Goal: Task Accomplishment & Management: Manage account settings

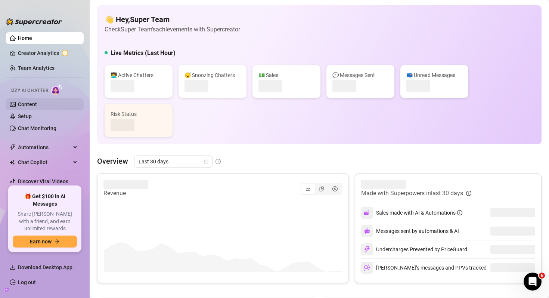
click at [28, 101] on link "Content" at bounding box center [27, 104] width 19 height 6
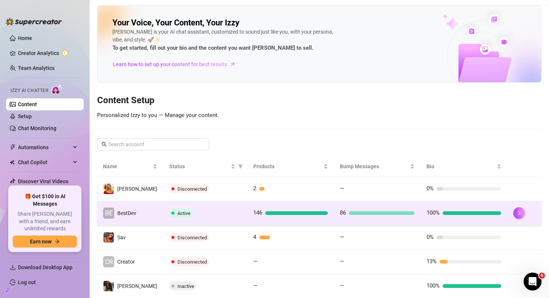
click at [222, 216] on div "Active" at bounding box center [205, 213] width 72 height 9
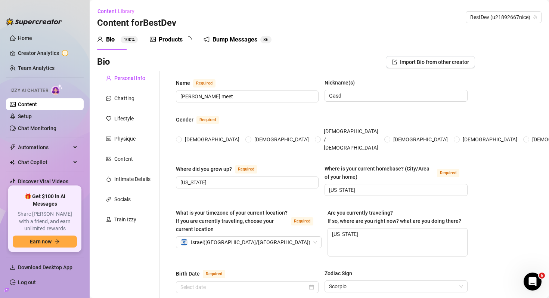
radio input "true"
type input "[DATE]"
click at [174, 42] on div "Products" at bounding box center [171, 39] width 24 height 9
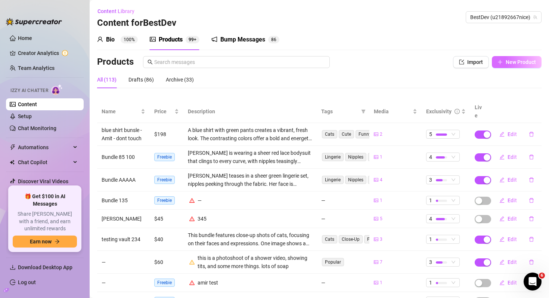
click at [506, 64] on span "New Product" at bounding box center [521, 62] width 30 height 6
type textarea "Type your message here..."
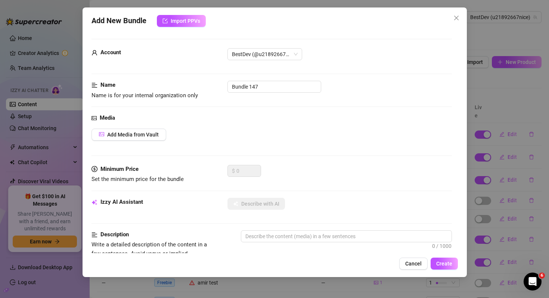
scroll to position [2, 0]
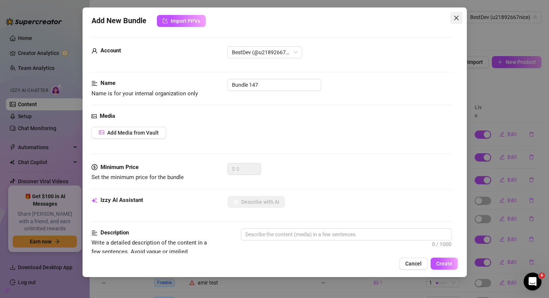
click at [458, 18] on icon "close" at bounding box center [457, 18] width 6 height 6
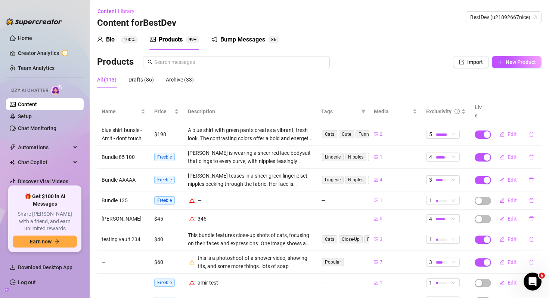
scroll to position [15, 0]
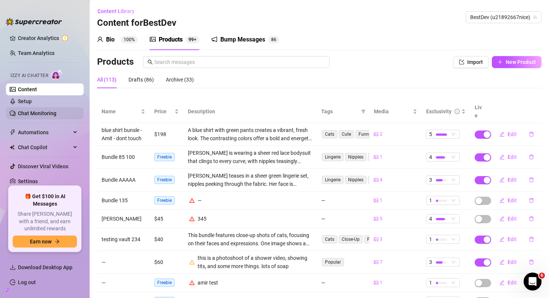
click at [43, 112] on link "Chat Monitoring" at bounding box center [37, 113] width 38 height 6
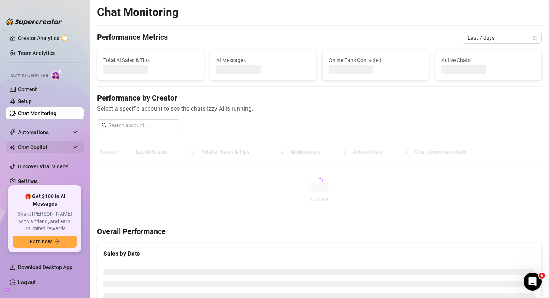
click at [38, 145] on span "Chat Copilot" at bounding box center [44, 147] width 53 height 12
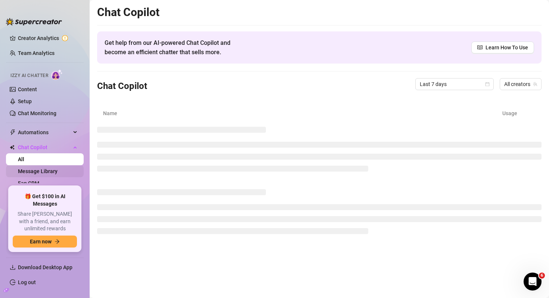
click at [38, 172] on link "Message Library" at bounding box center [38, 171] width 40 height 6
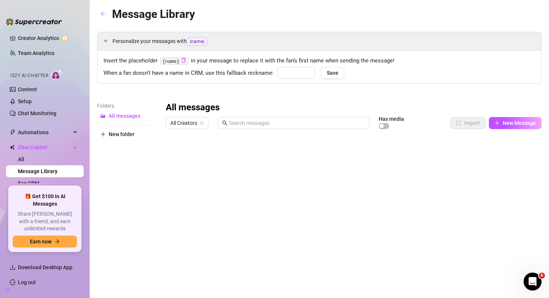
type input "[PERSON_NAME]"
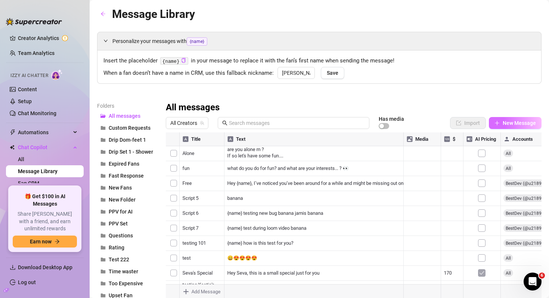
click at [500, 120] on button "New Message" at bounding box center [515, 123] width 53 height 12
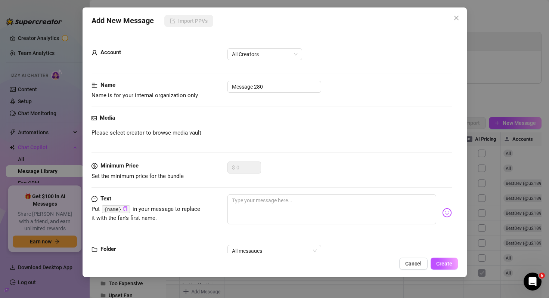
scroll to position [24, 0]
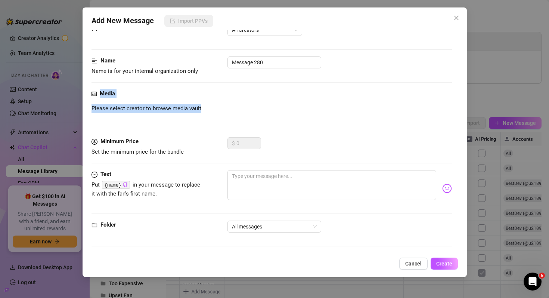
drag, startPoint x: 93, startPoint y: 87, endPoint x: 210, endPoint y: 112, distance: 119.6
click at [210, 112] on form "Account All Creators Name Name is for your internal organization only Message 2…" at bounding box center [272, 134] width 361 height 238
click at [210, 112] on div "Please select creator to browse media vault" at bounding box center [272, 108] width 361 height 9
click at [457, 18] on icon "close" at bounding box center [456, 18] width 4 height 4
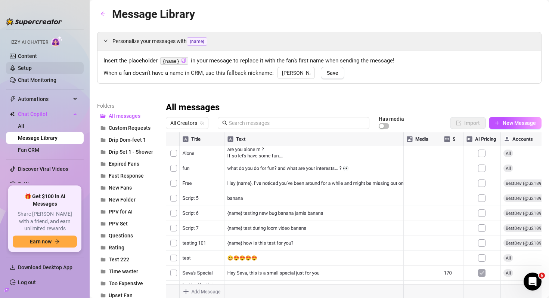
scroll to position [51, 0]
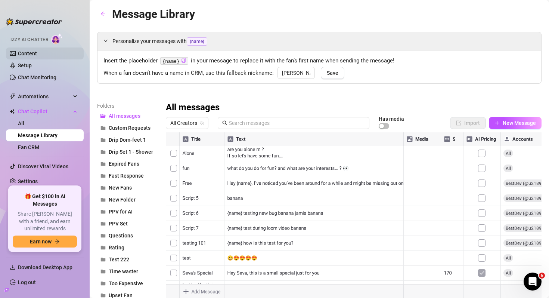
click at [37, 56] on link "Content" at bounding box center [27, 53] width 19 height 6
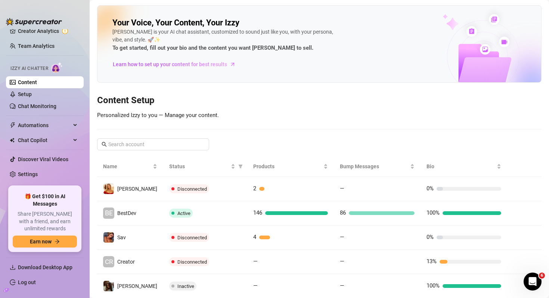
scroll to position [15, 0]
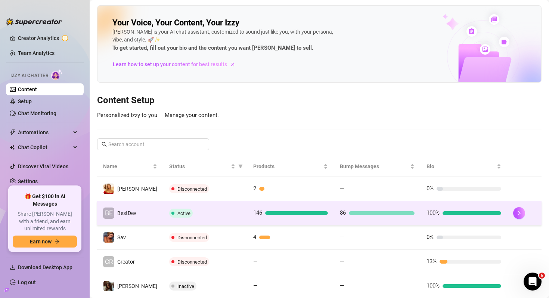
click at [209, 218] on td "Active" at bounding box center [205, 213] width 84 height 24
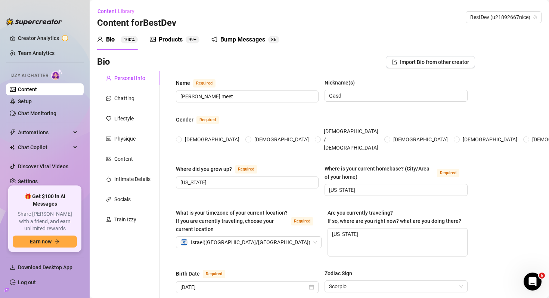
click at [238, 37] on div "Bump Messages" at bounding box center [242, 39] width 45 height 9
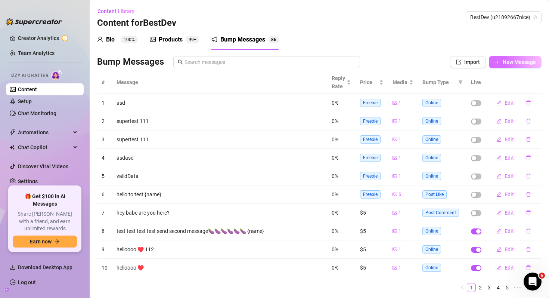
click at [518, 62] on span "New Message" at bounding box center [519, 62] width 33 height 6
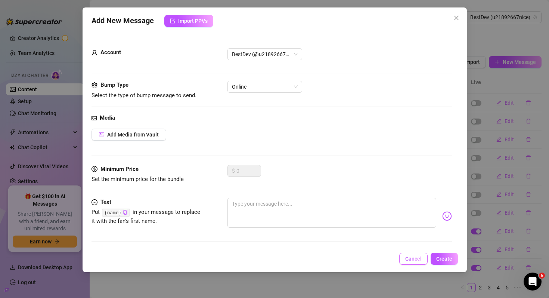
click at [411, 256] on span "Cancel" at bounding box center [413, 259] width 16 height 6
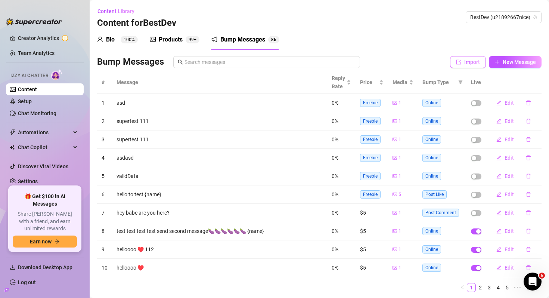
click at [457, 61] on icon "import" at bounding box center [458, 61] width 5 height 5
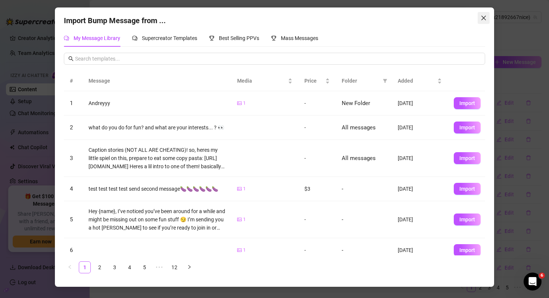
click at [487, 21] on icon "close" at bounding box center [484, 18] width 6 height 6
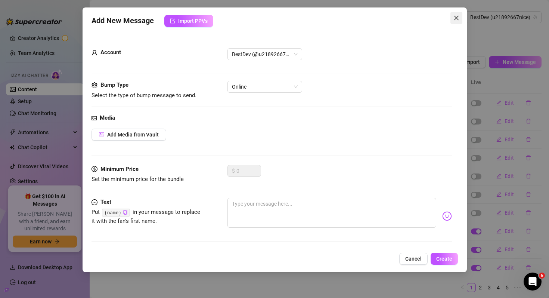
click at [457, 15] on icon "close" at bounding box center [457, 18] width 6 height 6
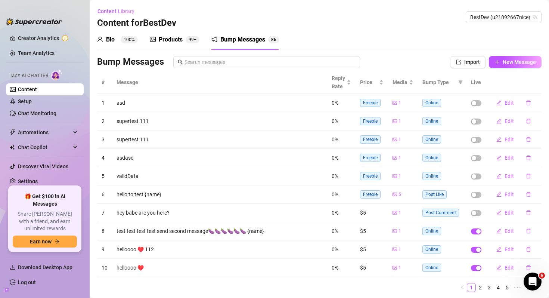
click at [174, 47] on div "Products 99+" at bounding box center [175, 39] width 50 height 21
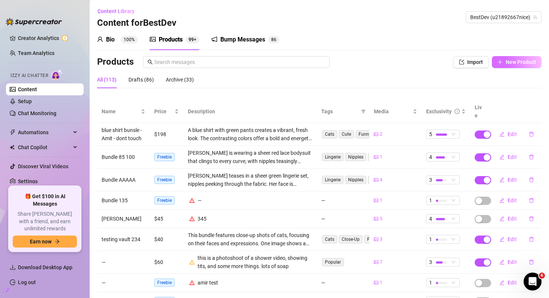
click at [520, 59] on span "New Product" at bounding box center [521, 62] width 30 height 6
type textarea "Type your message here..."
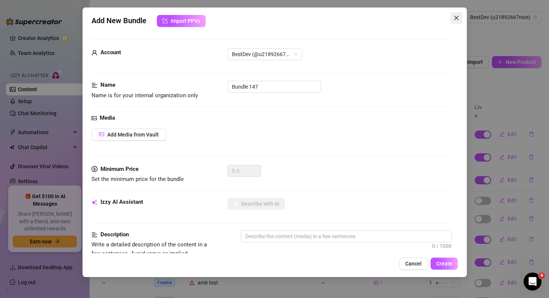
click at [455, 16] on icon "close" at bounding box center [457, 18] width 6 height 6
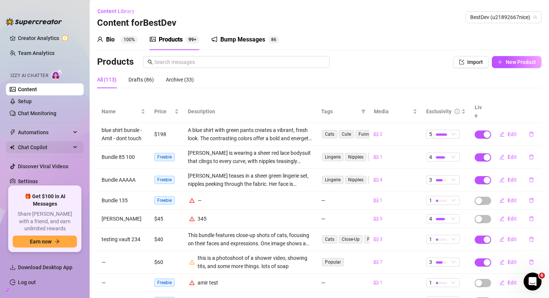
click at [50, 144] on span "Chat Copilot" at bounding box center [44, 147] width 53 height 12
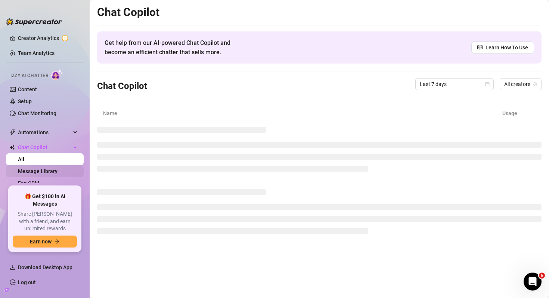
click at [42, 174] on link "Message Library" at bounding box center [38, 171] width 40 height 6
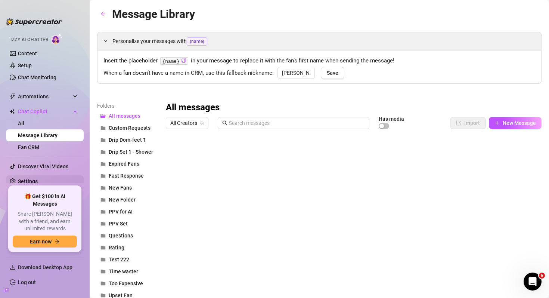
click at [37, 181] on link "Settings" at bounding box center [28, 181] width 20 height 6
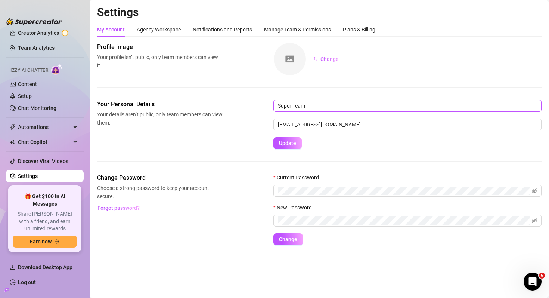
scroll to position [15, 0]
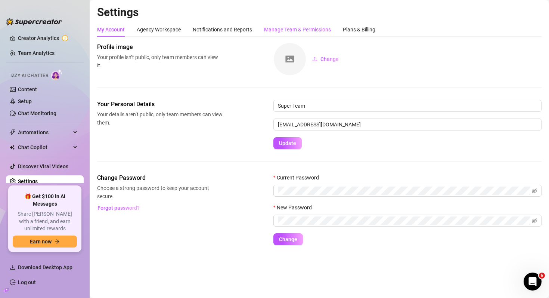
click at [286, 28] on div "Manage Team & Permissions" at bounding box center [297, 29] width 67 height 8
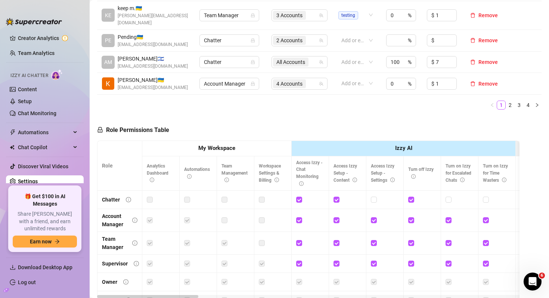
scroll to position [380, 0]
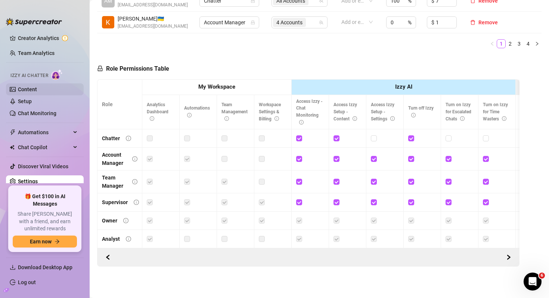
click at [37, 89] on link "Content" at bounding box center [27, 89] width 19 height 6
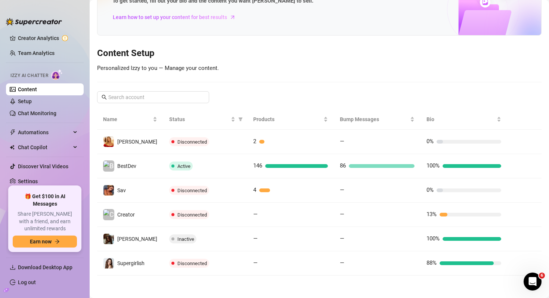
scroll to position [47, 0]
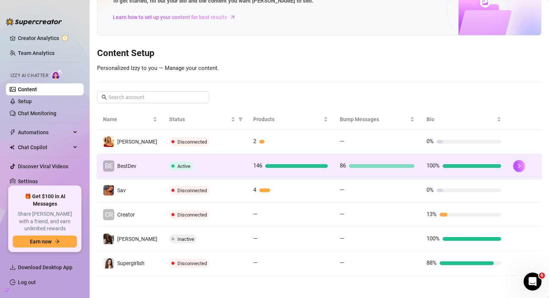
click at [189, 168] on div "Active" at bounding box center [205, 165] width 72 height 9
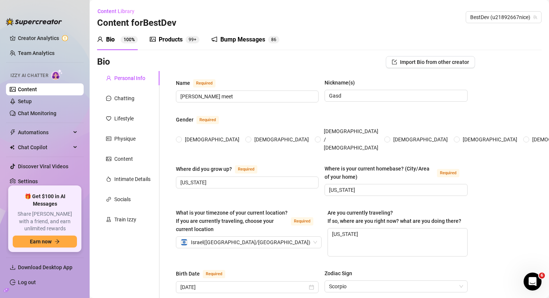
click at [172, 41] on div "Products" at bounding box center [171, 39] width 24 height 9
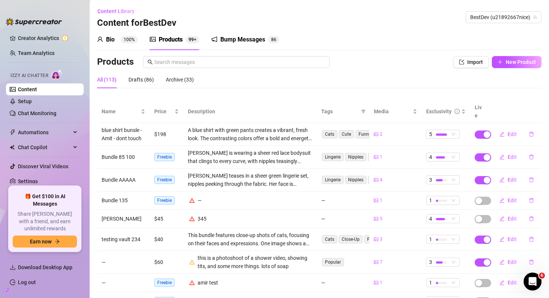
click at [235, 41] on div "Bump Messages" at bounding box center [242, 39] width 45 height 9
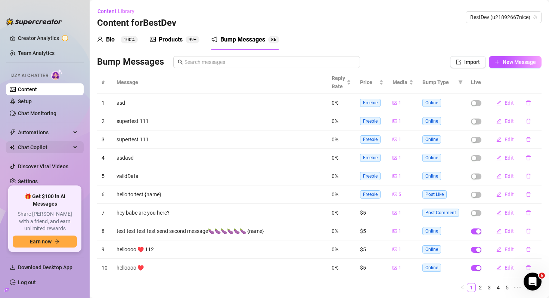
click at [51, 146] on span "Chat Copilot" at bounding box center [44, 147] width 53 height 12
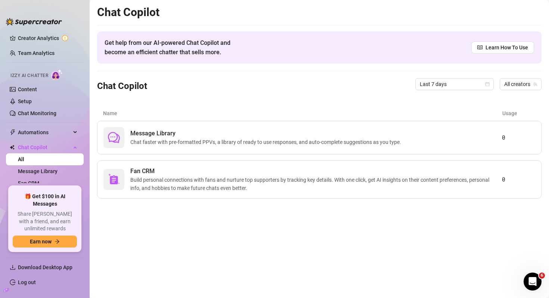
scroll to position [27, 0]
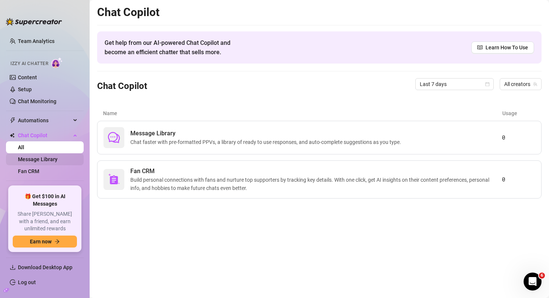
click at [55, 161] on link "Message Library" at bounding box center [38, 159] width 40 height 6
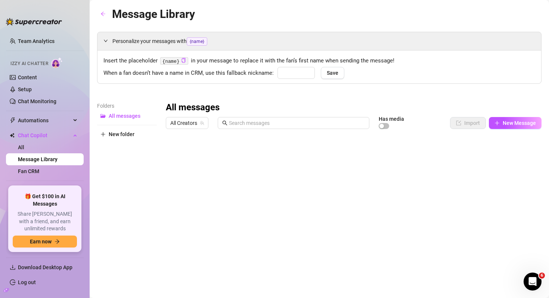
type input "[PERSON_NAME]"
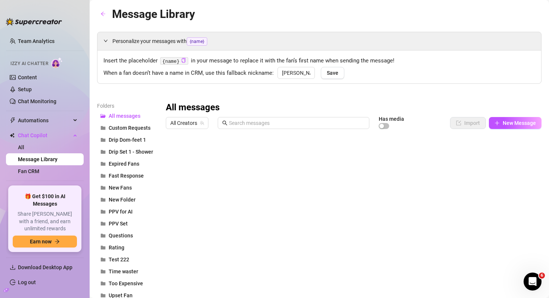
click at [212, 23] on div "Message Library Personalize your messages with {name} Insert the placeholder {n…" at bounding box center [319, 174] width 445 height 338
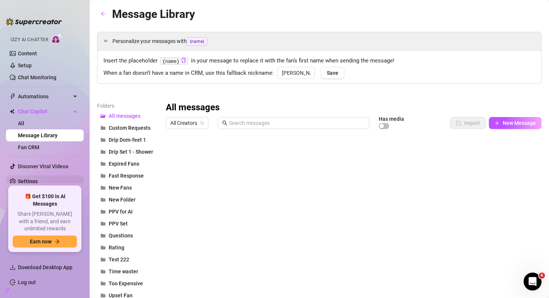
click at [35, 181] on link "Settings" at bounding box center [28, 181] width 20 height 6
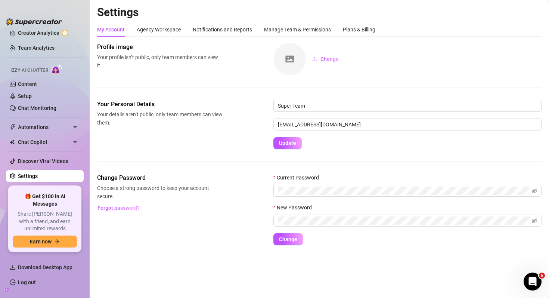
scroll to position [15, 0]
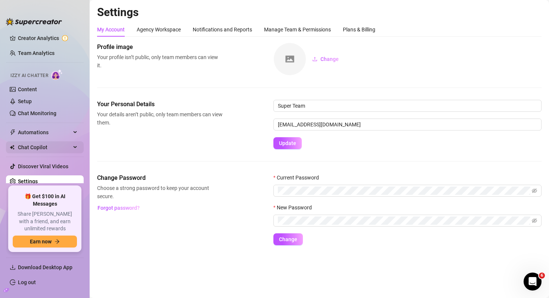
click at [53, 147] on span "Chat Copilot" at bounding box center [44, 147] width 53 height 12
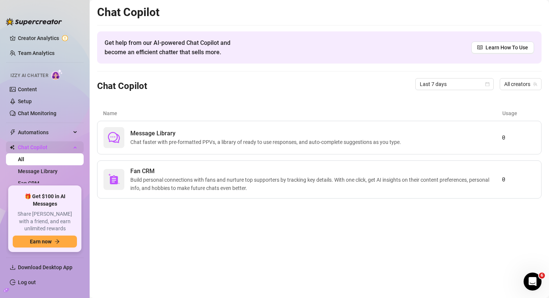
scroll to position [30, 0]
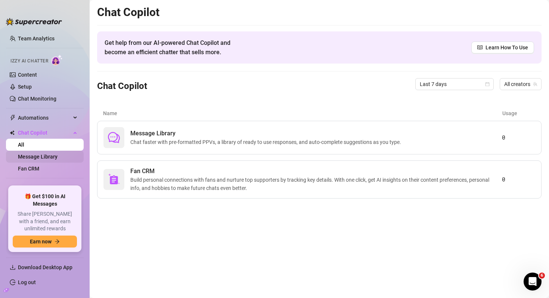
click at [40, 158] on link "Message Library" at bounding box center [38, 157] width 40 height 6
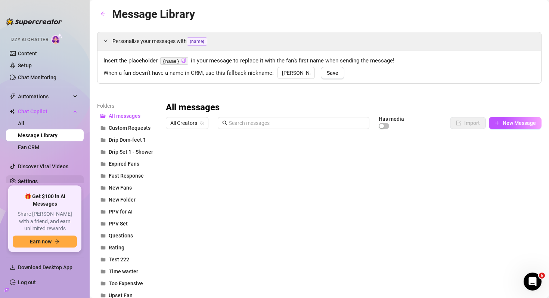
click at [29, 181] on link "Settings" at bounding box center [28, 181] width 20 height 6
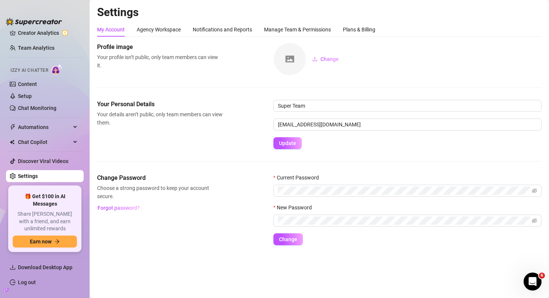
scroll to position [15, 0]
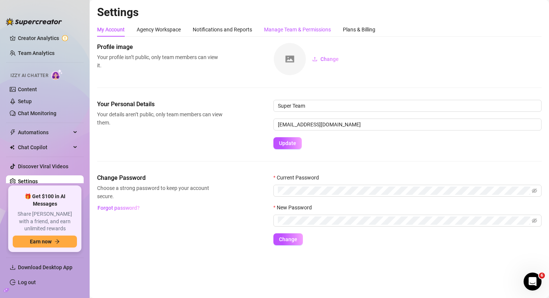
click at [301, 28] on div "Manage Team & Permissions" at bounding box center [297, 29] width 67 height 8
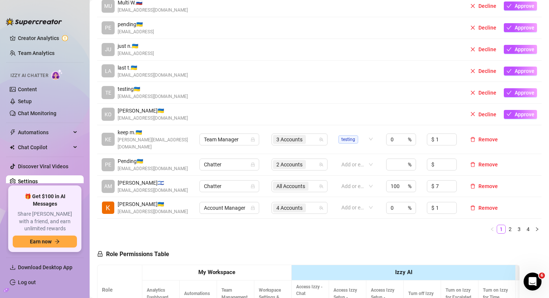
scroll to position [380, 0]
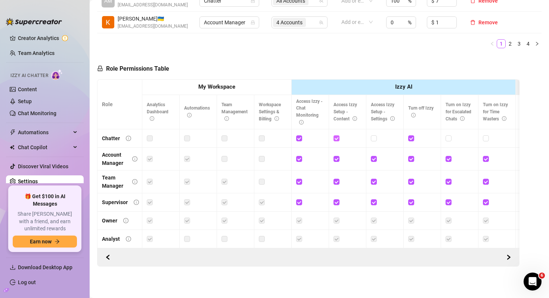
click at [338, 137] on input "checkbox" at bounding box center [336, 137] width 5 height 5
checkbox input "false"
click at [213, 67] on span "Save Permissions" at bounding box center [208, 69] width 42 height 6
click at [37, 88] on link "Content" at bounding box center [27, 89] width 19 height 6
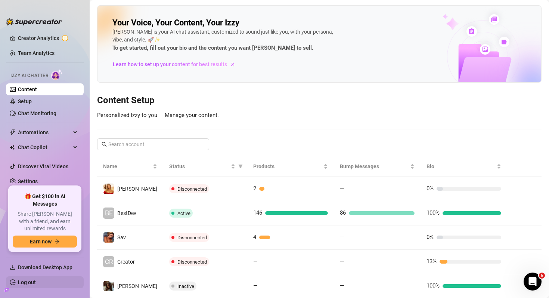
click at [33, 283] on link "Log out" at bounding box center [27, 282] width 18 height 6
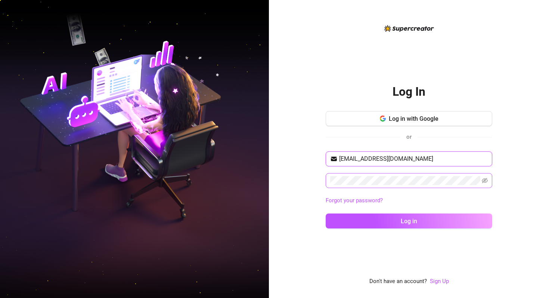
type input "[PERSON_NAME][EMAIL_ADDRESS][DOMAIN_NAME]"
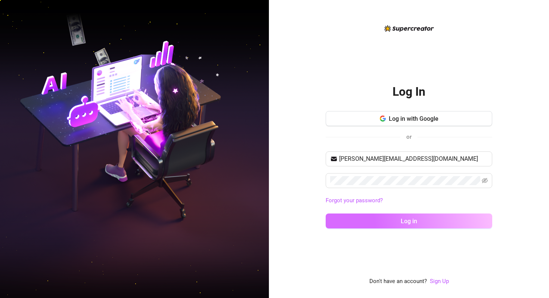
click at [395, 219] on button "Log in" at bounding box center [409, 220] width 167 height 15
